Goal: Task Accomplishment & Management: Use online tool/utility

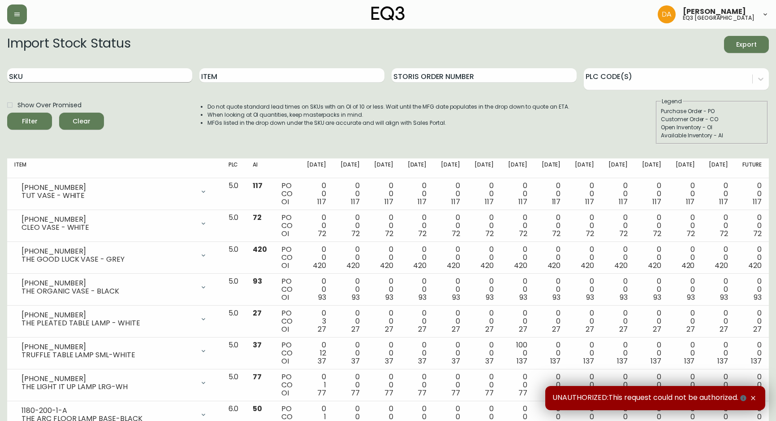
click at [149, 79] on input "SKU" at bounding box center [99, 75] width 185 height 14
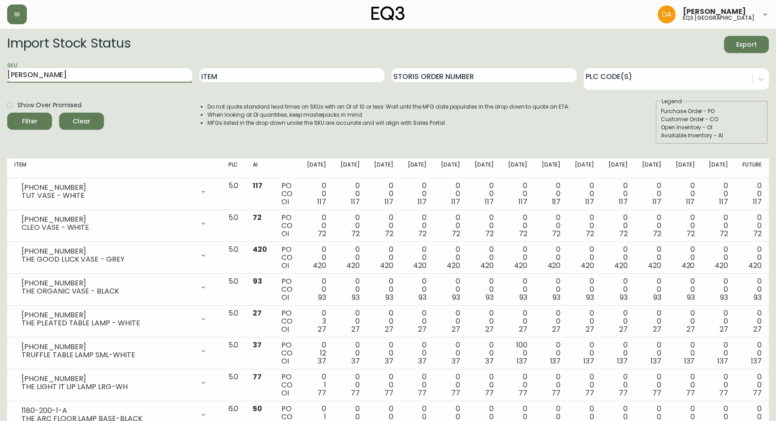
type input "[PERSON_NAME]"
click at [7, 113] on button "Filter" at bounding box center [29, 121] width 45 height 17
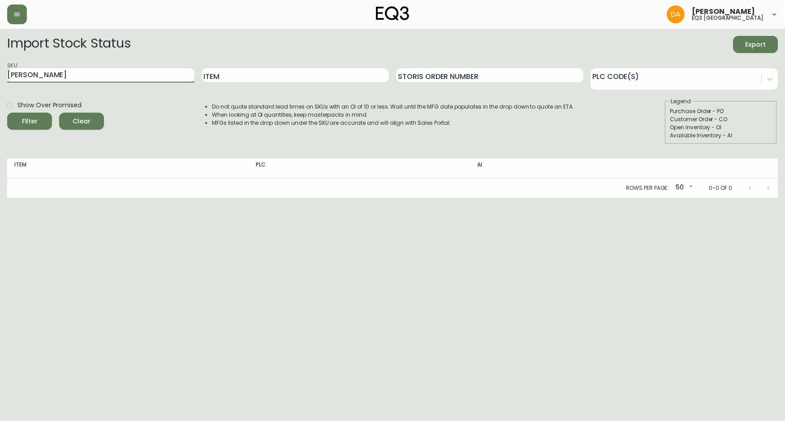
click at [110, 69] on input "[PERSON_NAME]" at bounding box center [100, 75] width 187 height 14
drag, startPoint x: 110, startPoint y: 69, endPoint x: -1, endPoint y: 36, distance: 115.5
click at [0, 36] on html "[PERSON_NAME] eq3 calgary Import Stock Status Export SKU [PERSON_NAME] Storis O…" at bounding box center [392, 99] width 785 height 198
click at [260, 75] on input "Item" at bounding box center [295, 75] width 187 height 14
type input "[PERSON_NAME]"
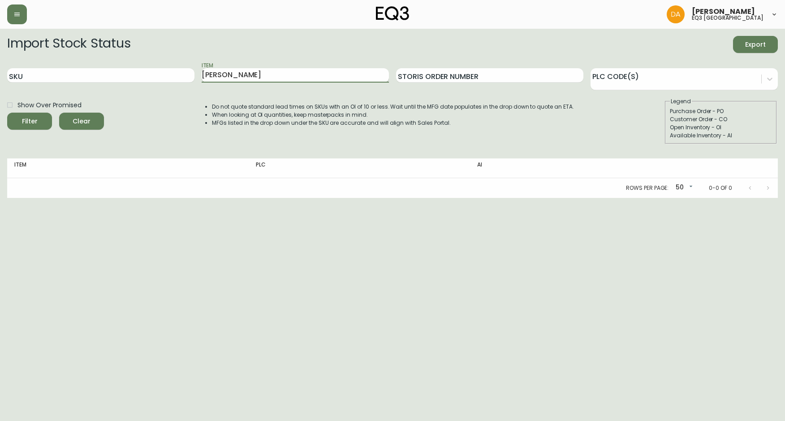
click at [7, 113] on button "Filter" at bounding box center [29, 121] width 45 height 17
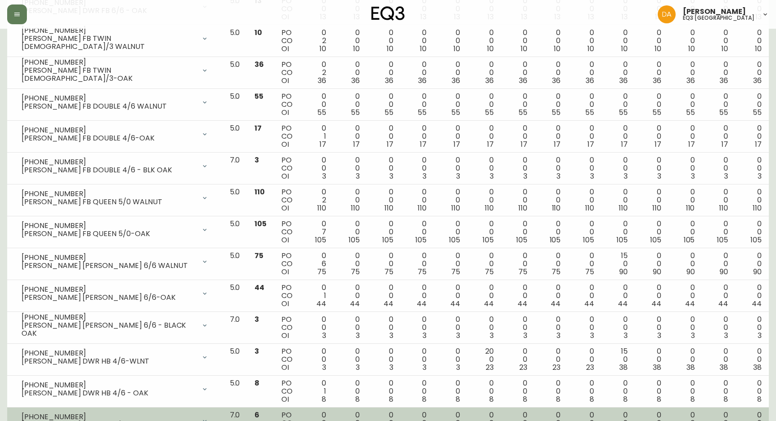
scroll to position [1256, 0]
